Goal: Task Accomplishment & Management: Use online tool/utility

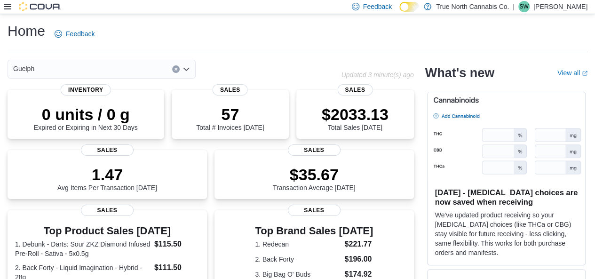
click at [7, 13] on div at bounding box center [32, 7] width 57 height 14
click at [7, 7] on icon at bounding box center [8, 7] width 8 height 6
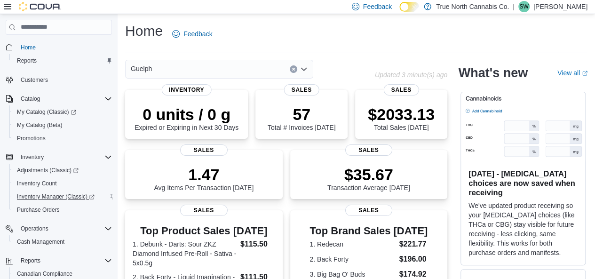
scroll to position [78, 0]
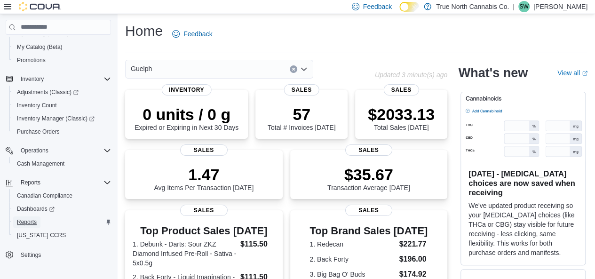
click at [27, 221] on span "Reports" at bounding box center [27, 222] width 20 height 8
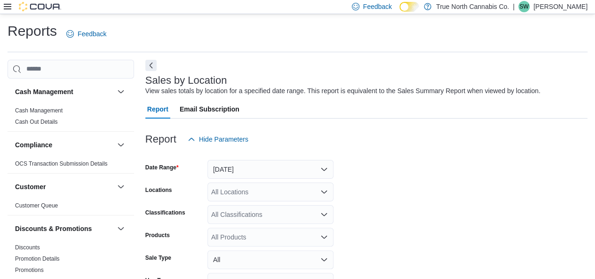
scroll to position [22, 0]
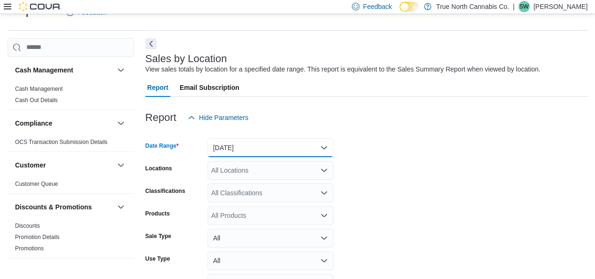
click at [231, 142] on button "Yesterday" at bounding box center [270, 147] width 126 height 19
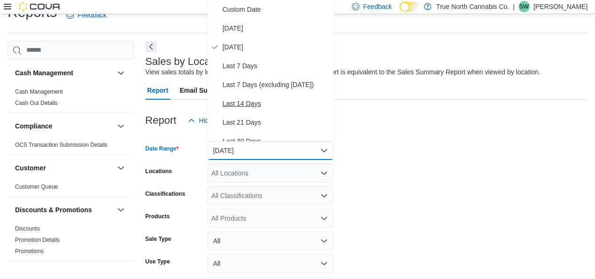
scroll to position [141, 0]
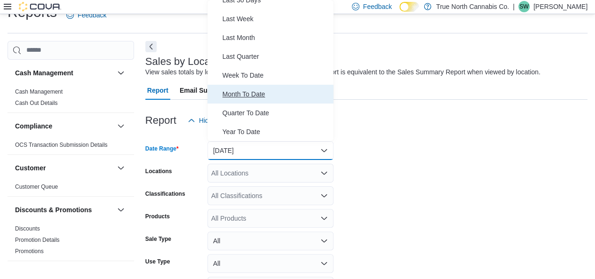
click at [247, 91] on span "Month To Date" at bounding box center [275, 93] width 107 height 11
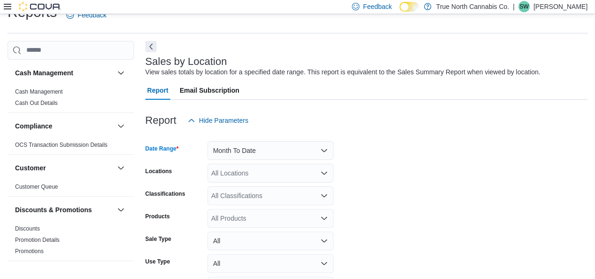
click at [246, 167] on div "All Locations" at bounding box center [270, 173] width 126 height 19
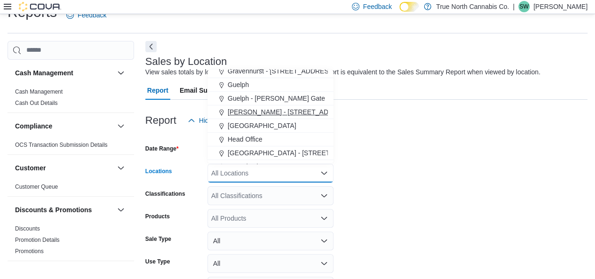
scroll to position [236, 0]
click at [244, 86] on span "Guelph" at bounding box center [238, 85] width 21 height 9
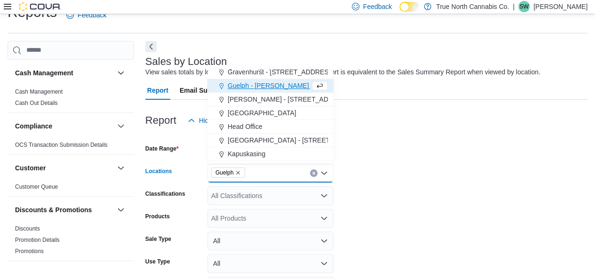
click at [305, 142] on form "Date Range Month To Date Locations Guelph Combo box. Selected. Guelph. Press Ba…" at bounding box center [366, 226] width 442 height 192
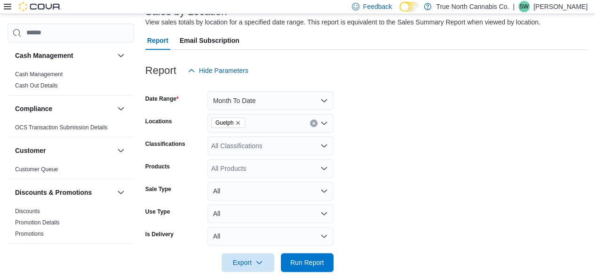
scroll to position [80, 0]
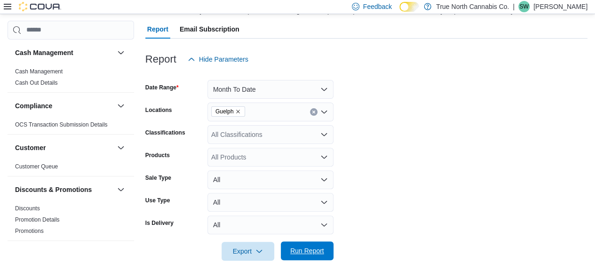
click at [305, 241] on span "Run Report" at bounding box center [306, 250] width 41 height 19
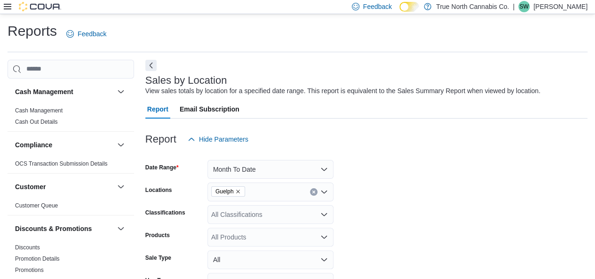
click at [5, 8] on icon at bounding box center [8, 7] width 8 height 8
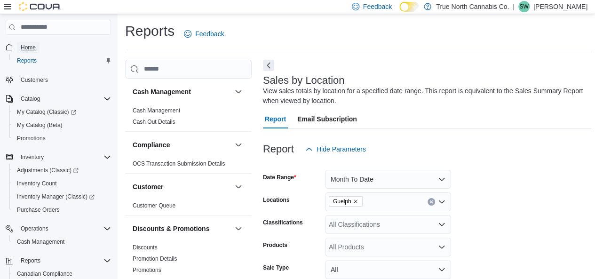
click at [34, 48] on span "Home" at bounding box center [28, 48] width 15 height 8
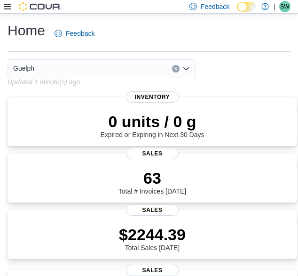
click at [182, 39] on div "Home Feedback" at bounding box center [149, 33] width 283 height 24
click at [214, 32] on div "Home Feedback" at bounding box center [149, 33] width 283 height 24
